Goal: Information Seeking & Learning: Learn about a topic

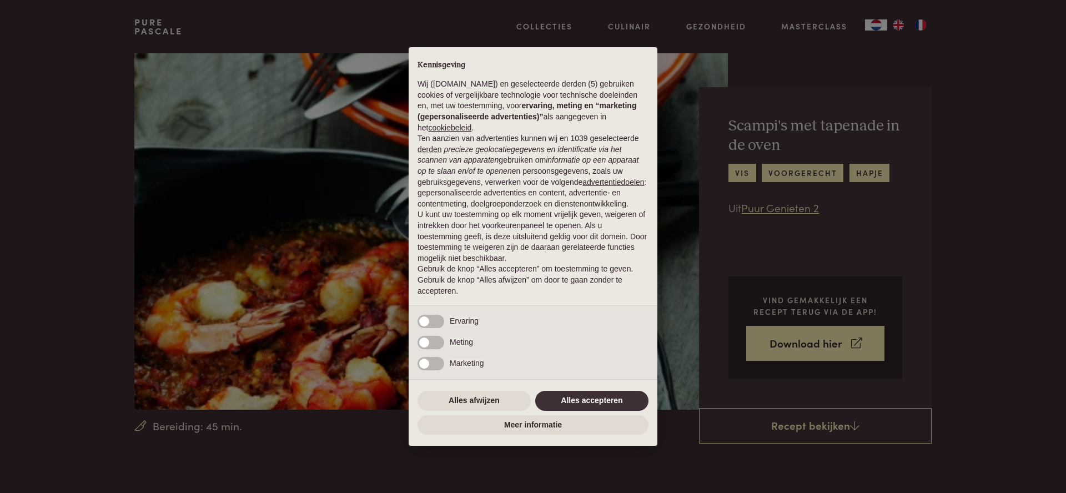
click at [576, 405] on button "Alles accepteren" at bounding box center [591, 401] width 113 height 20
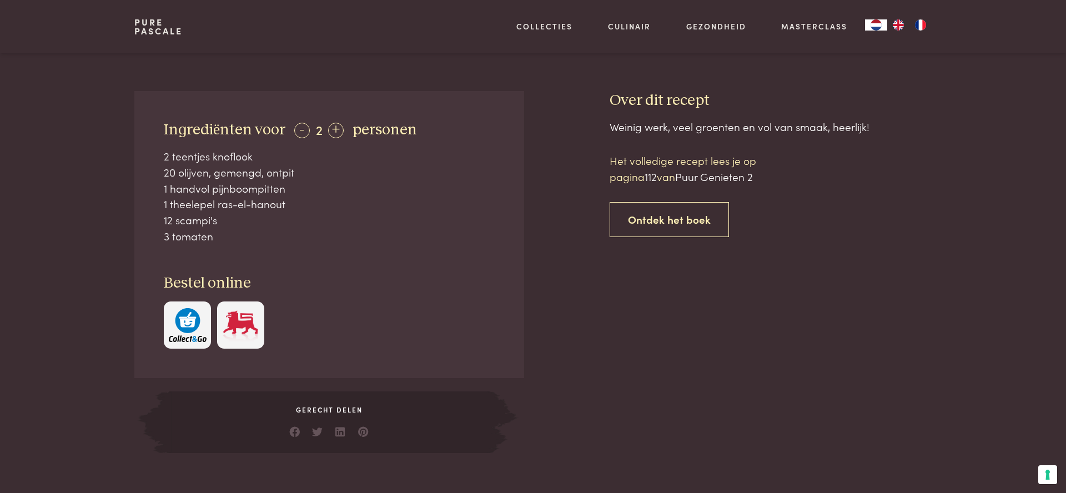
scroll to position [412, 0]
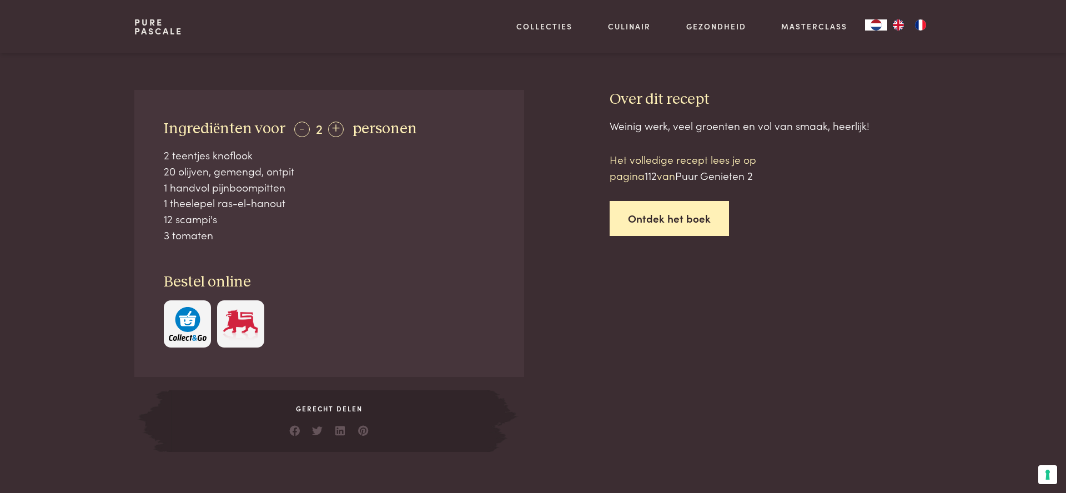
click at [669, 223] on link "Ontdek het boek" at bounding box center [668, 218] width 119 height 35
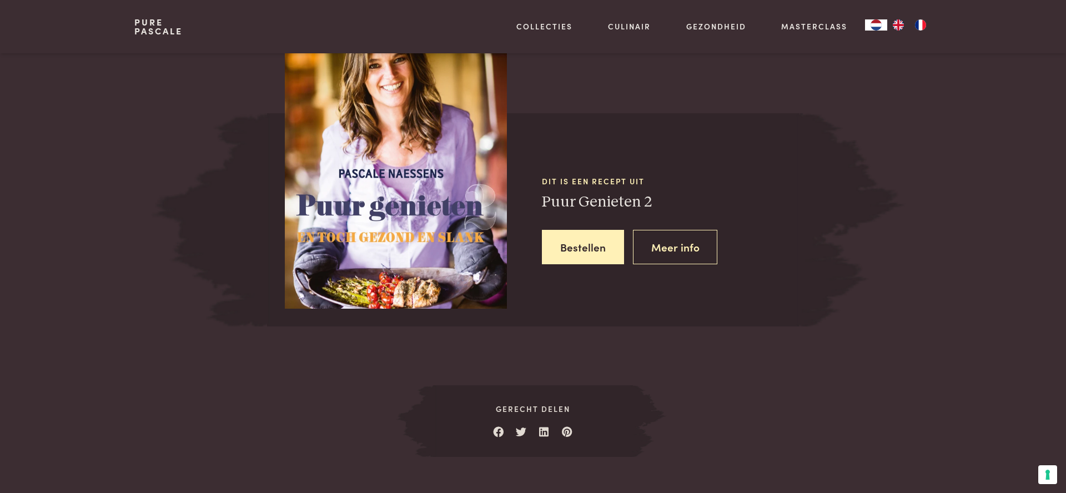
scroll to position [977, 0]
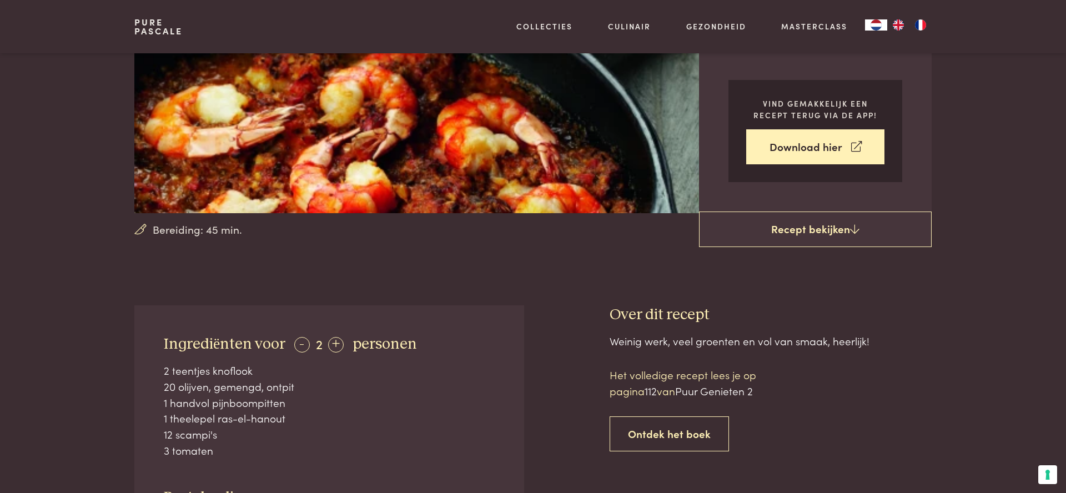
scroll to position [195, 0]
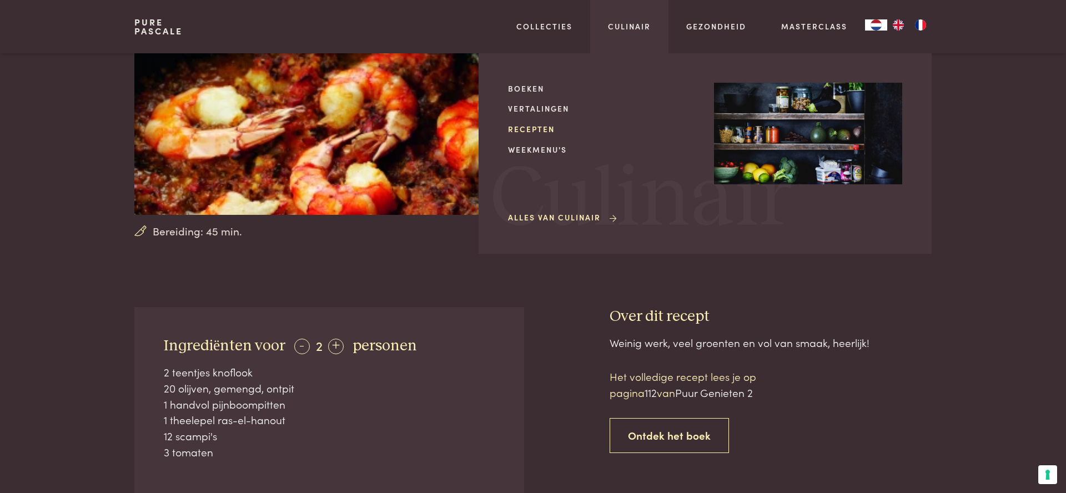
click at [553, 129] on link "Recepten" at bounding box center [602, 129] width 188 height 12
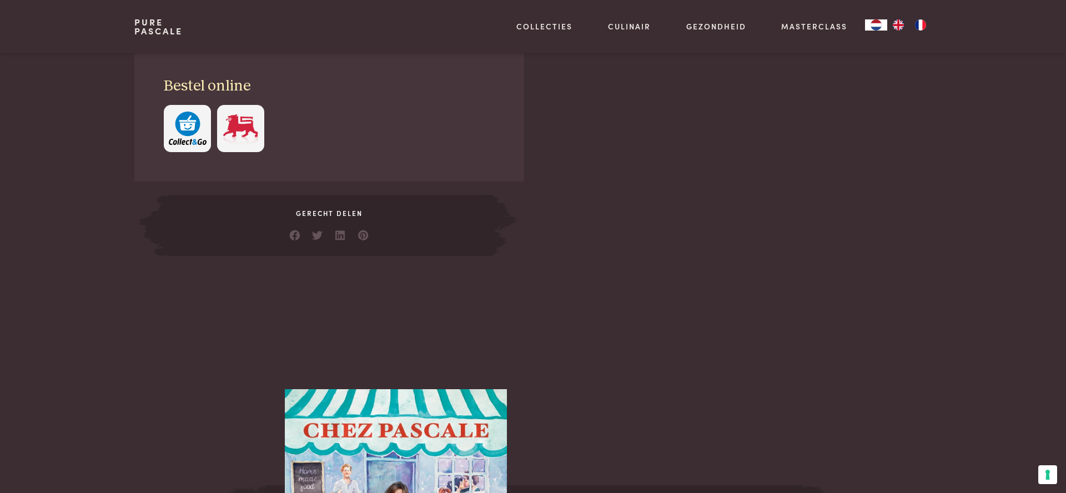
scroll to position [658, 0]
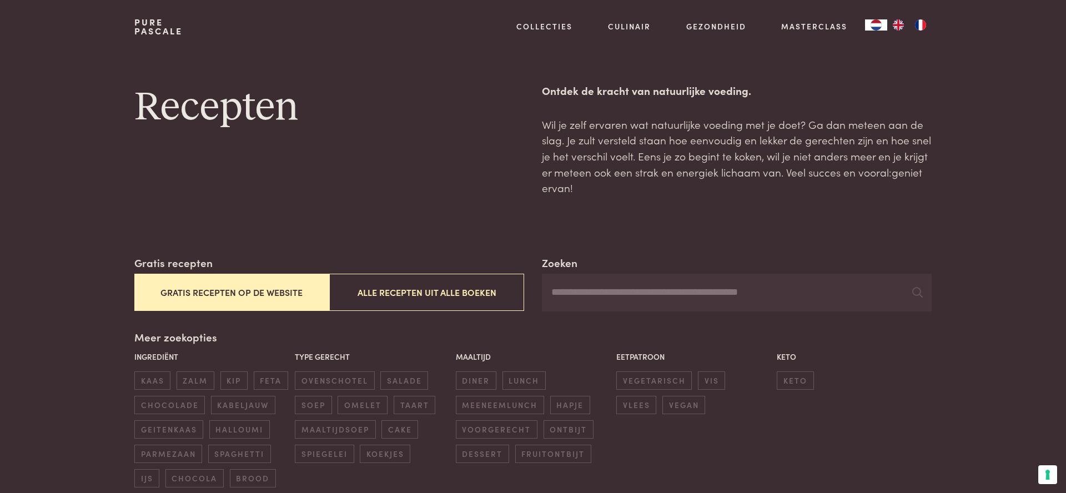
click at [215, 293] on button "Gratis recepten op de website" at bounding box center [231, 292] width 195 height 37
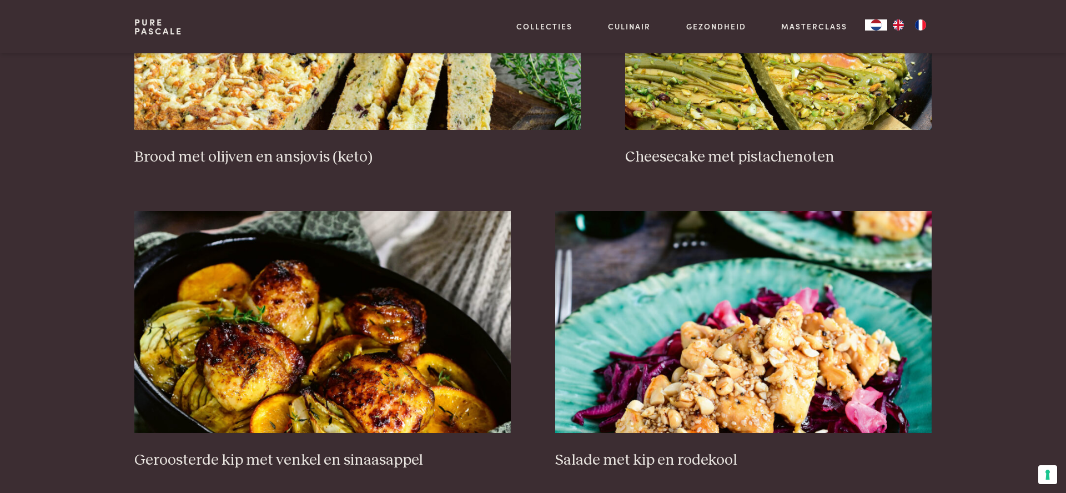
scroll to position [1236, 0]
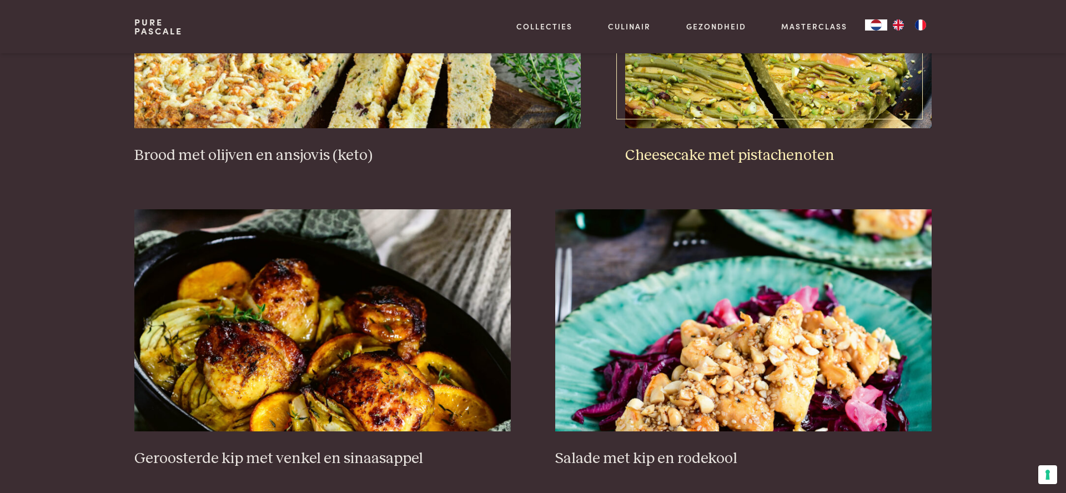
click at [706, 128] on img at bounding box center [778, 17] width 306 height 222
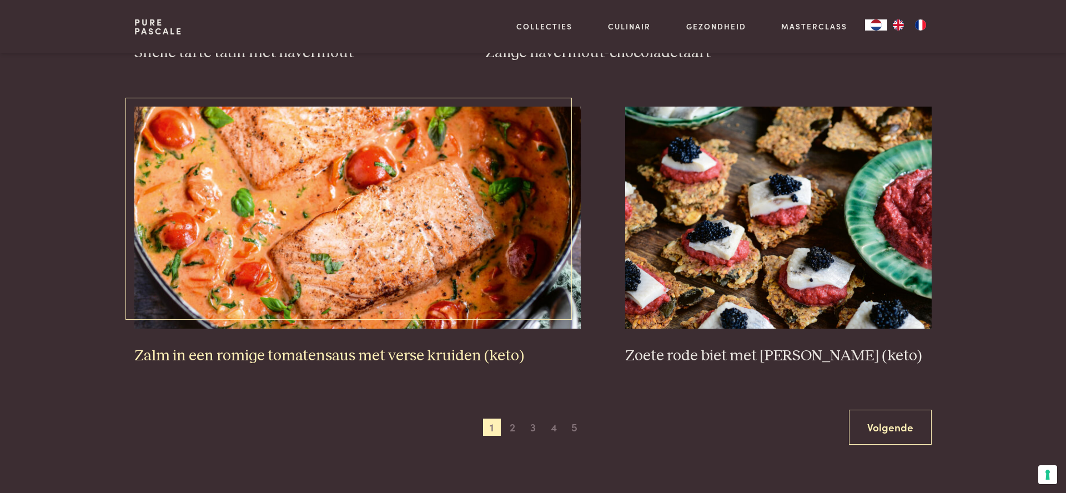
scroll to position [1942, 0]
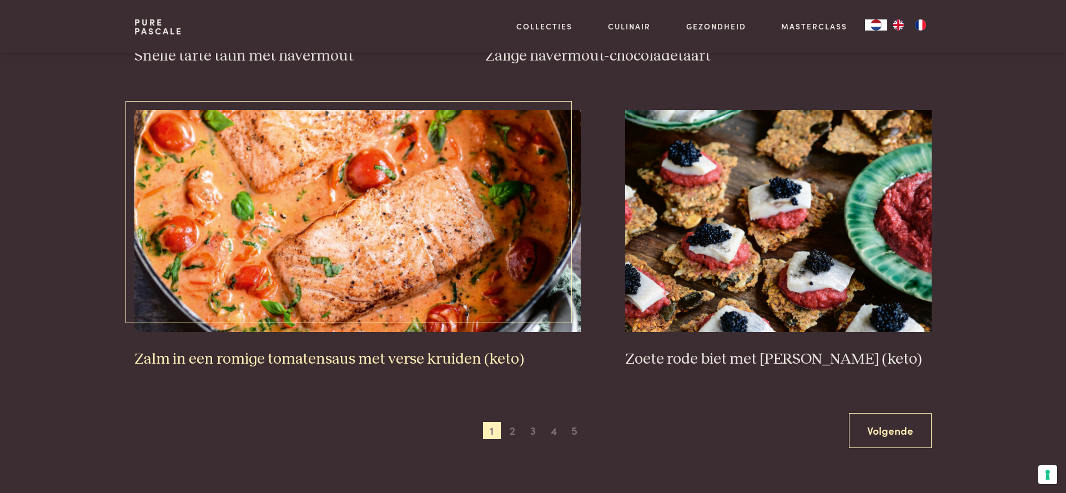
click at [349, 253] on img at bounding box center [357, 221] width 447 height 222
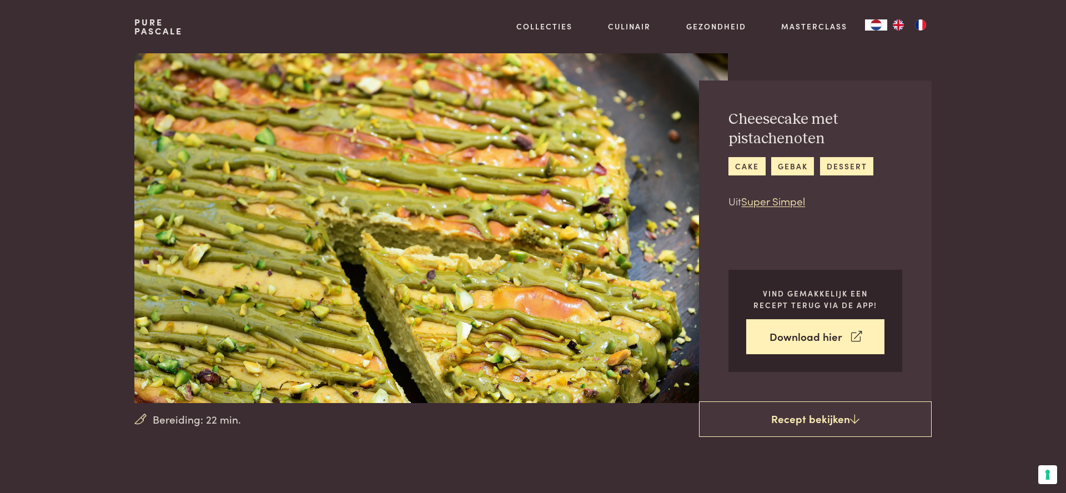
scroll to position [7, 0]
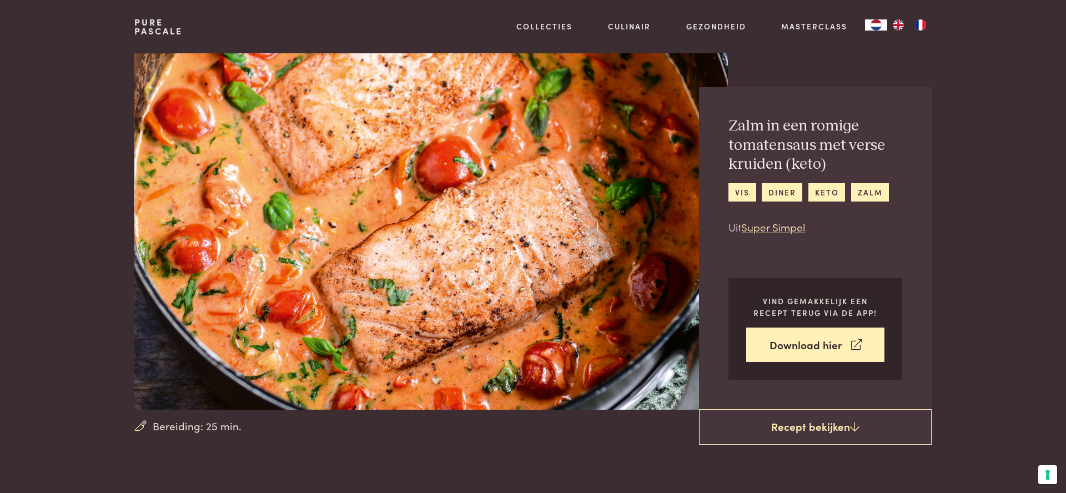
scroll to position [0, 1]
